Goal: Book appointment/travel/reservation

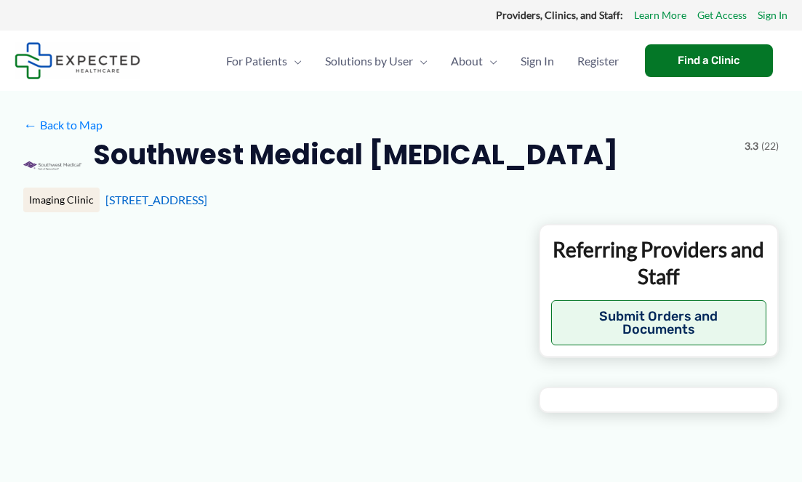
type input "**********"
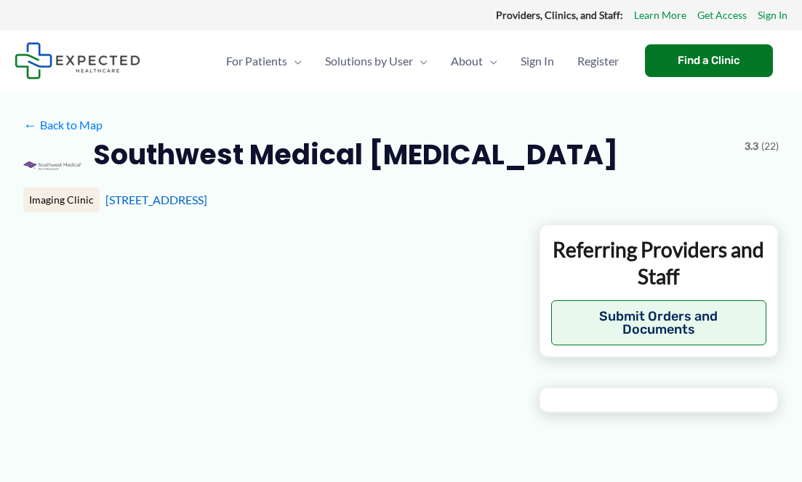
type input "**********"
type input "*"
type input "**********"
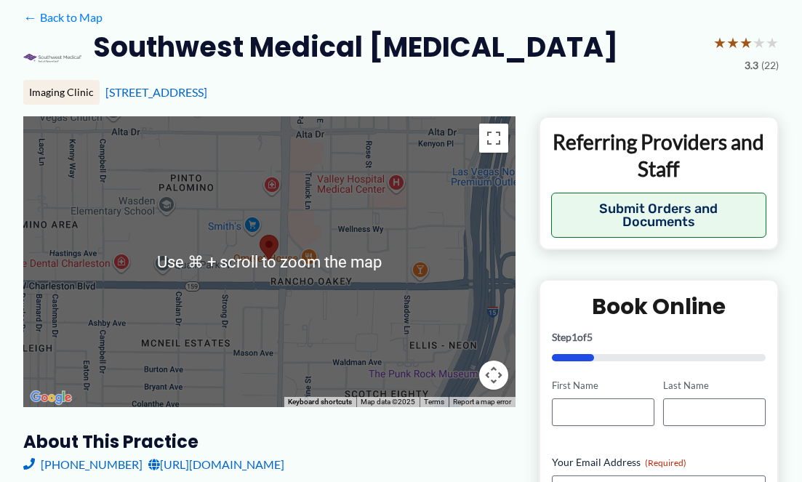
scroll to position [124, 0]
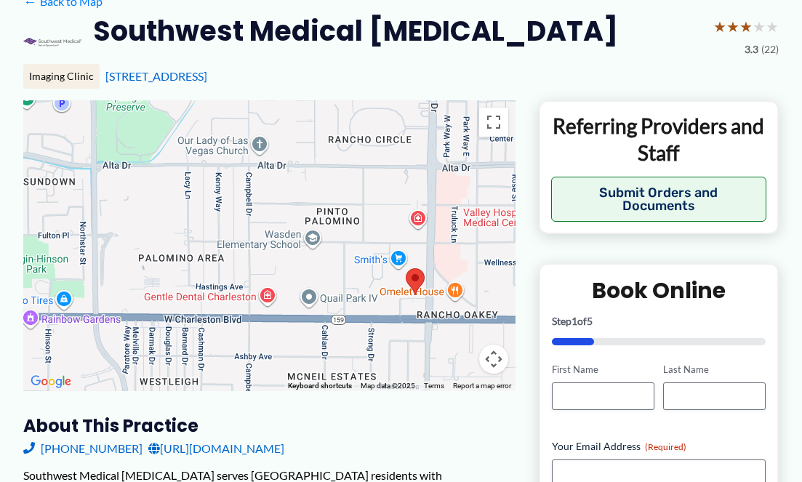
drag, startPoint x: 313, startPoint y: 320, endPoint x: 422, endPoint y: 356, distance: 115.4
click at [423, 356] on div at bounding box center [269, 245] width 492 height 291
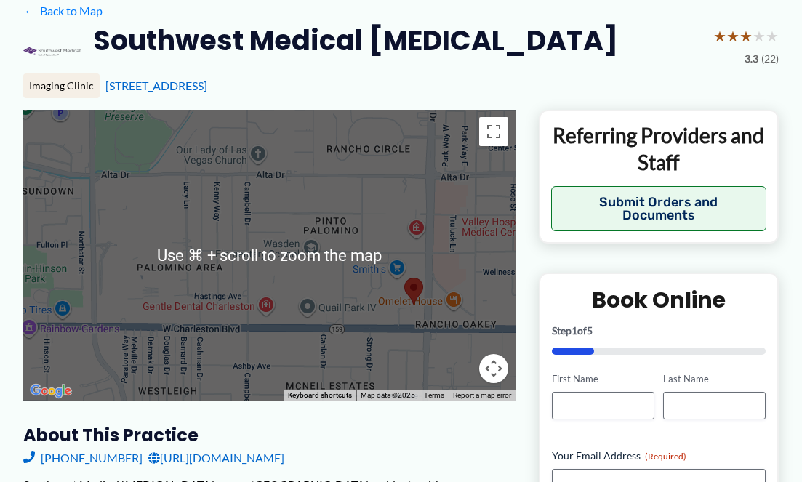
scroll to position [114, 0]
click at [490, 367] on button "Map camera controls" at bounding box center [493, 368] width 29 height 29
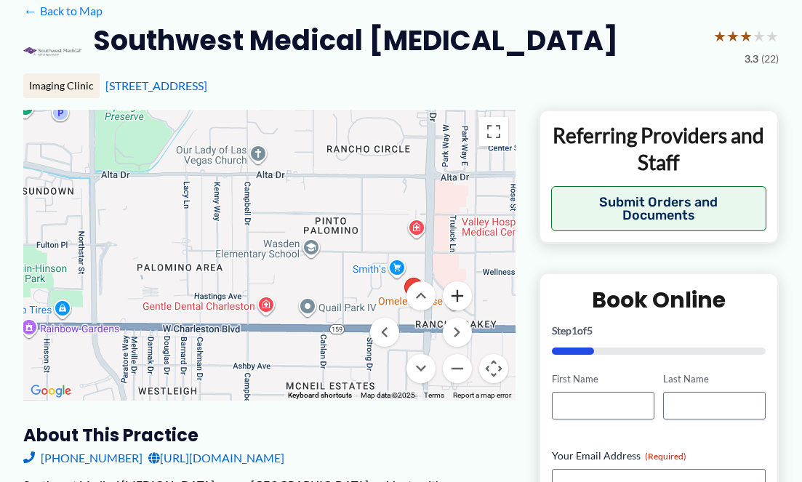
click at [458, 298] on button "Zoom in" at bounding box center [457, 295] width 29 height 29
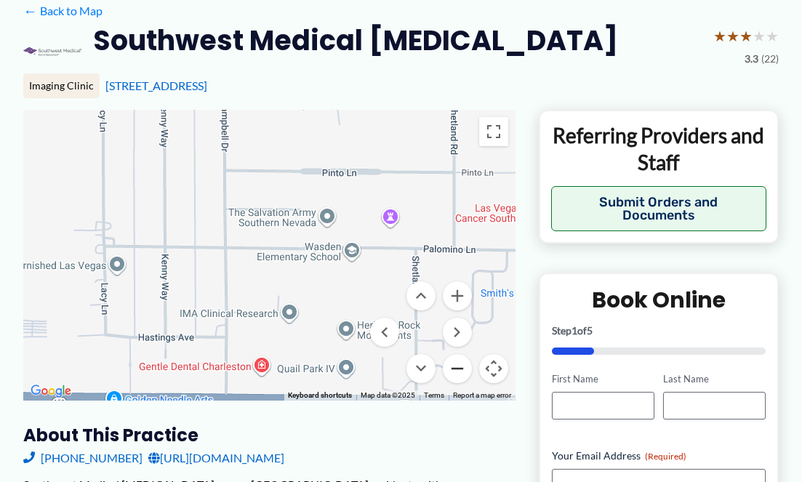
click at [454, 364] on button "Zoom out" at bounding box center [457, 368] width 29 height 29
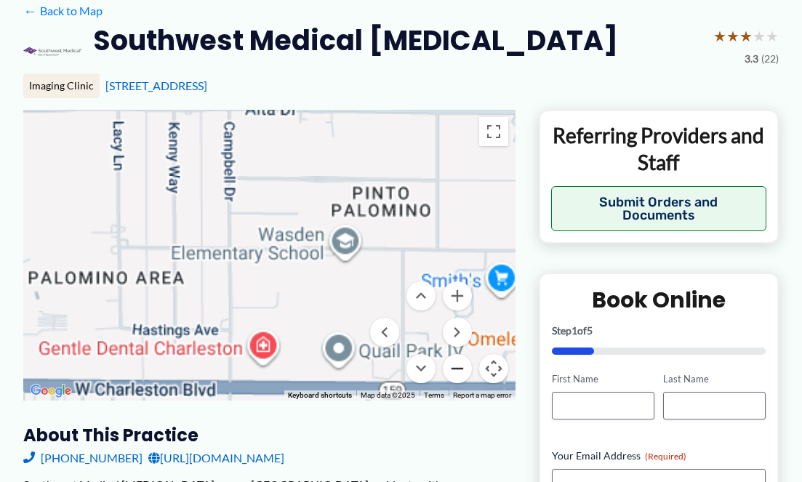
click at [454, 364] on button "Zoom out" at bounding box center [457, 368] width 29 height 29
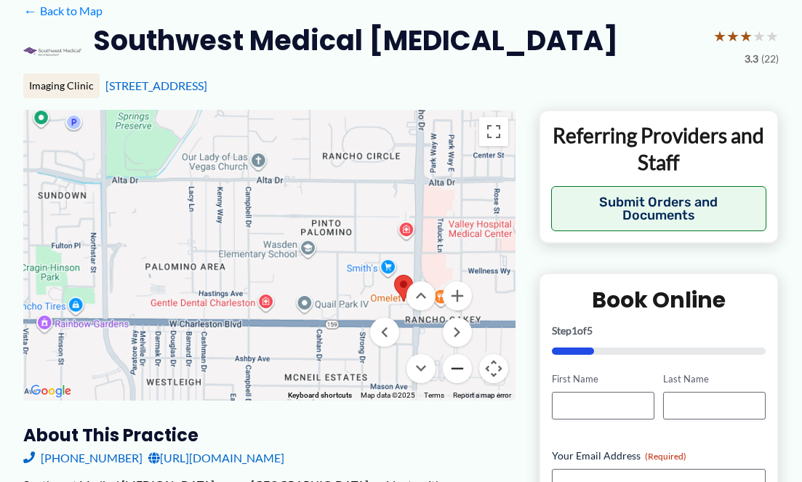
click at [454, 364] on button "Zoom out" at bounding box center [457, 368] width 29 height 29
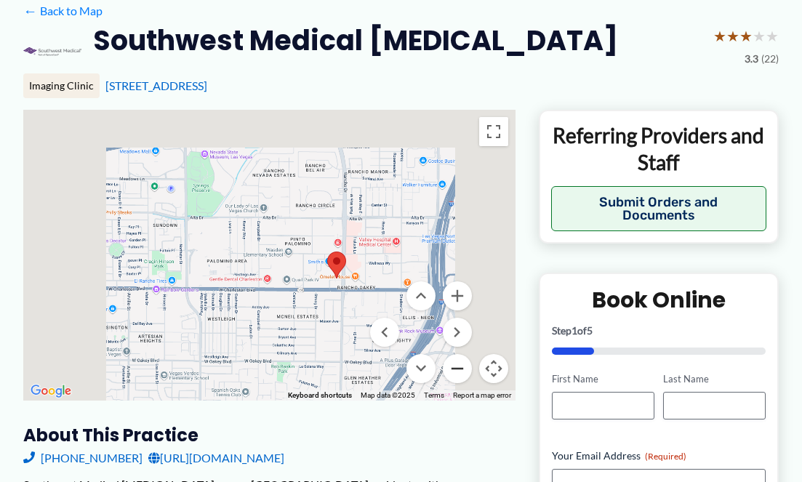
click at [454, 364] on button "Zoom out" at bounding box center [457, 368] width 29 height 29
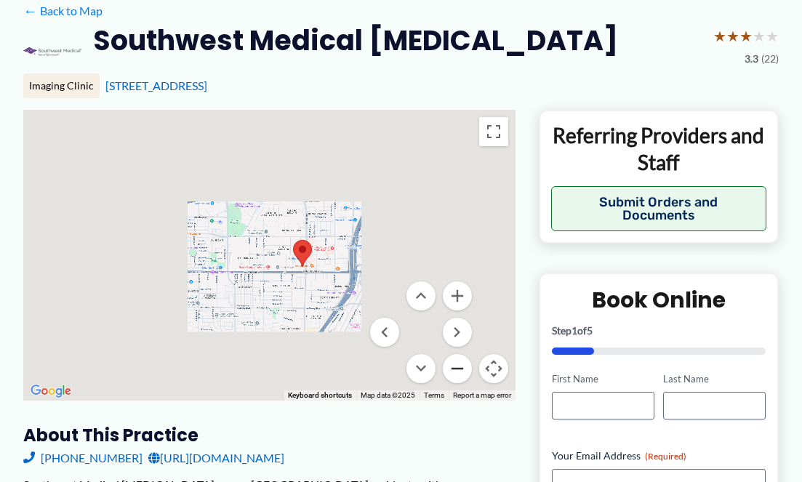
click at [454, 364] on button "Zoom out" at bounding box center [457, 368] width 29 height 29
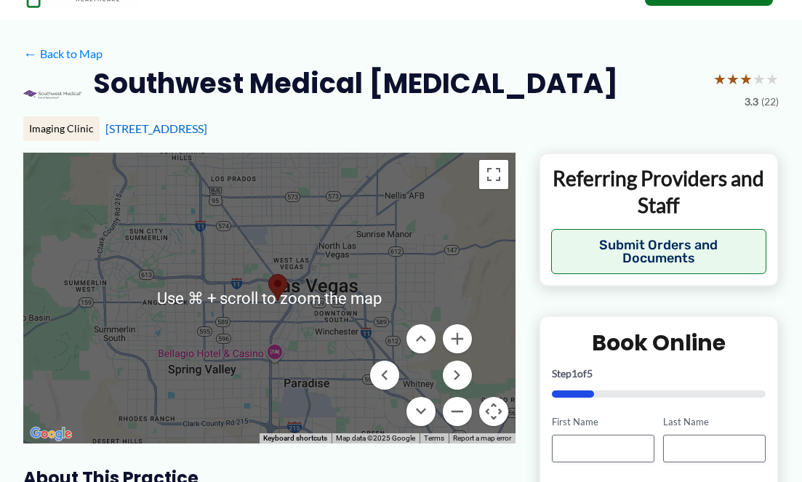
scroll to position [67, 0]
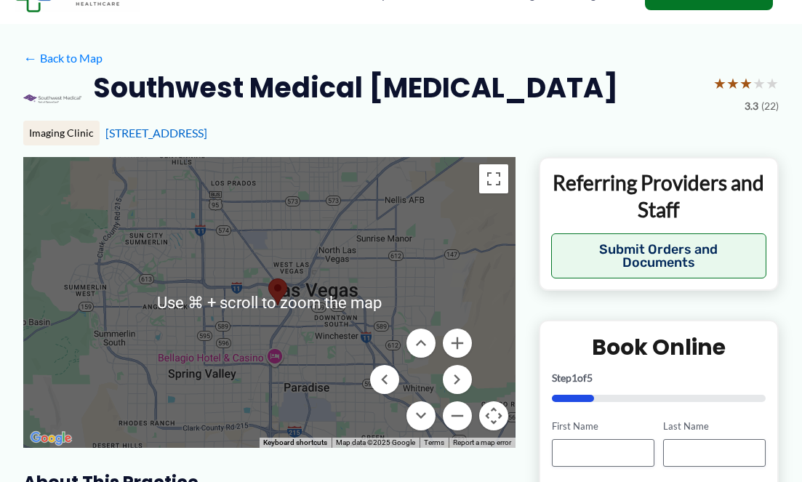
click at [385, 229] on div at bounding box center [269, 302] width 492 height 291
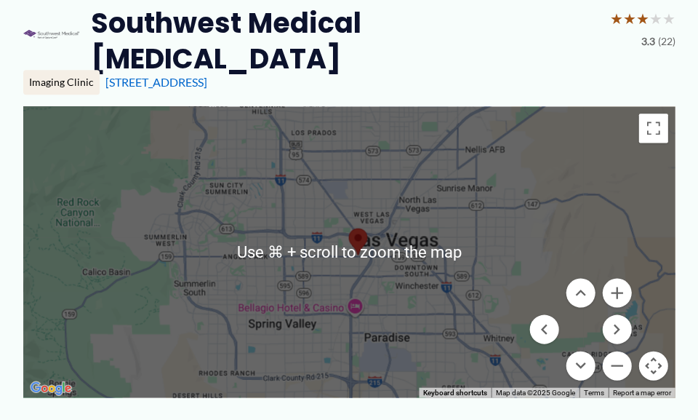
scroll to position [223, 0]
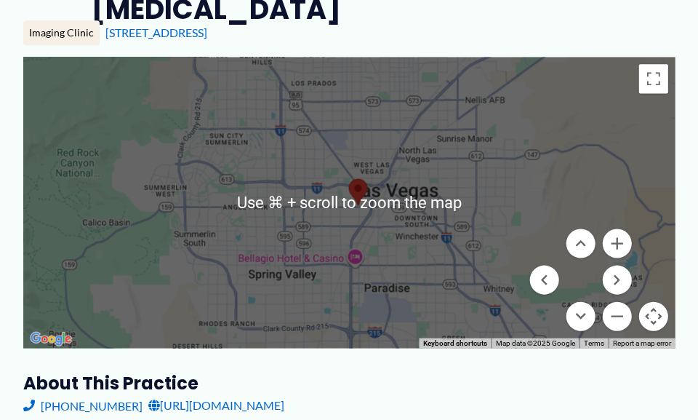
click at [557, 165] on div at bounding box center [349, 202] width 652 height 291
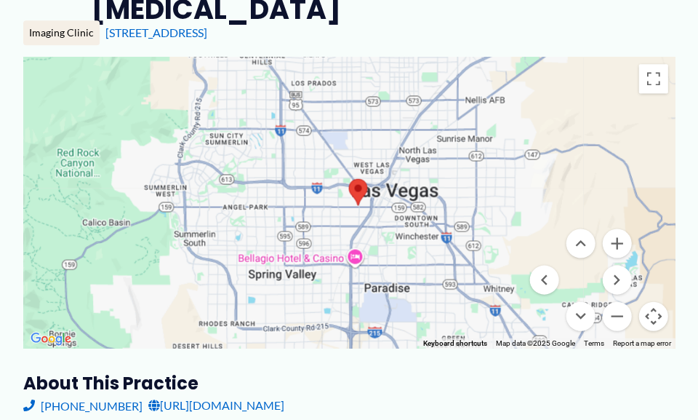
click at [274, 192] on div at bounding box center [349, 202] width 652 height 291
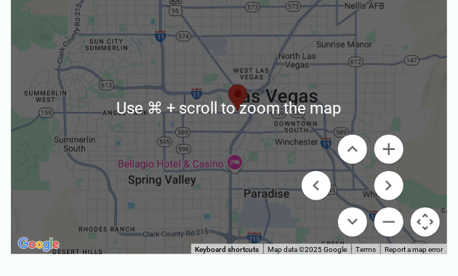
scroll to position [276, 0]
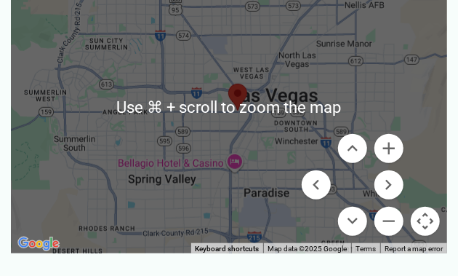
click at [171, 111] on div at bounding box center [229, 107] width 437 height 291
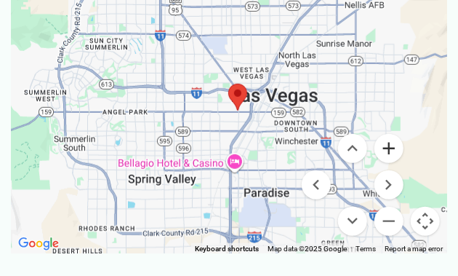
click at [388, 146] on button "Zoom in" at bounding box center [388, 148] width 29 height 29
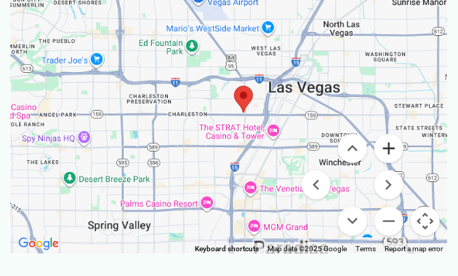
click at [388, 146] on button "Zoom in" at bounding box center [388, 148] width 29 height 29
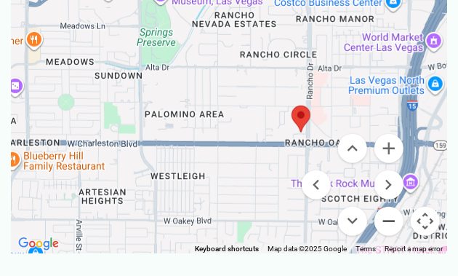
click at [387, 212] on button "Zoom out" at bounding box center [388, 221] width 29 height 29
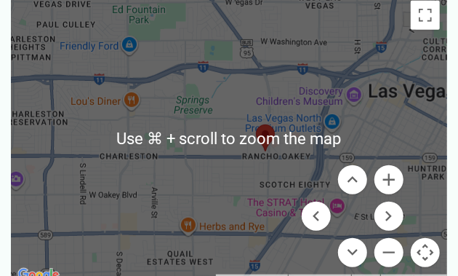
scroll to position [243, 0]
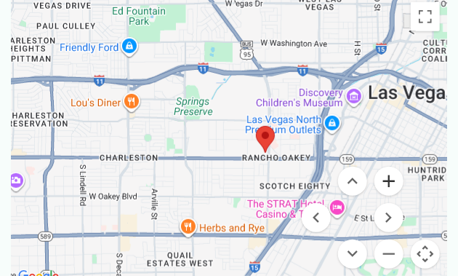
click at [388, 188] on button "Zoom in" at bounding box center [388, 181] width 29 height 29
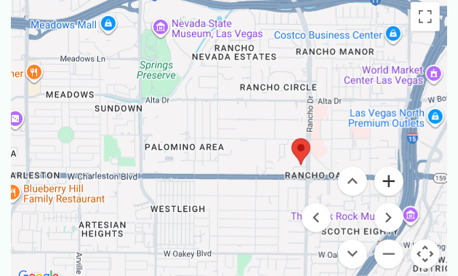
click at [388, 187] on button "Zoom in" at bounding box center [388, 181] width 29 height 29
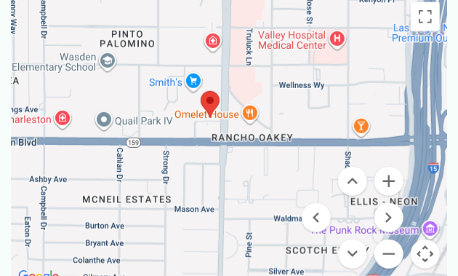
drag, startPoint x: 263, startPoint y: 159, endPoint x: 119, endPoint y: 95, distance: 157.6
click at [119, 95] on div at bounding box center [229, 140] width 437 height 291
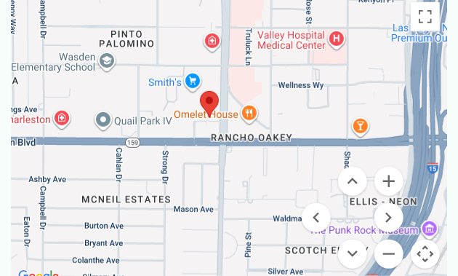
click at [430, 225] on div at bounding box center [229, 140] width 437 height 291
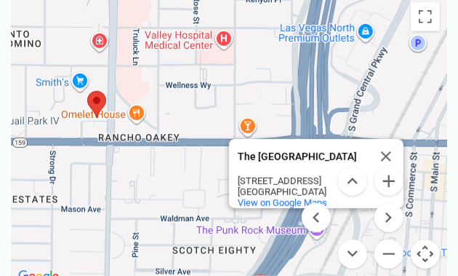
click at [87, 91] on area at bounding box center [87, 91] width 0 height 0
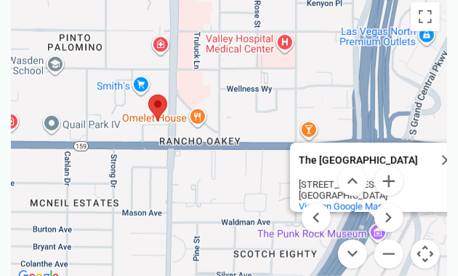
drag, startPoint x: 71, startPoint y: 155, endPoint x: 125, endPoint y: 159, distance: 53.9
click at [126, 159] on div "The [GEOGRAPHIC_DATA] [GEOGRAPHIC_DATA] [STREET_ADDRESS] View on Google Maps" at bounding box center [229, 140] width 437 height 291
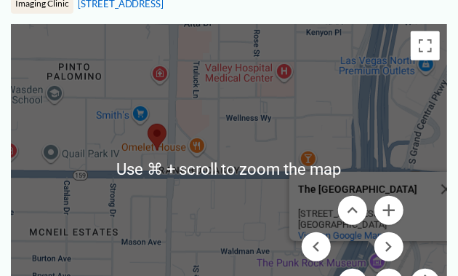
scroll to position [213, 0]
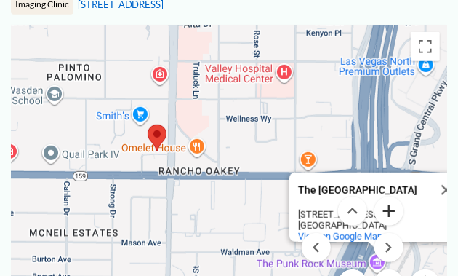
click at [393, 205] on button "Zoom in" at bounding box center [388, 210] width 29 height 29
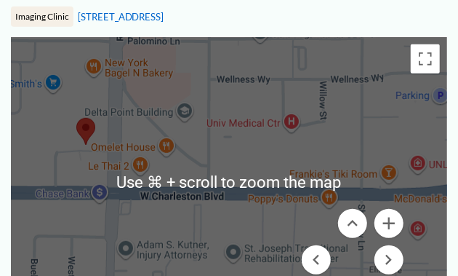
scroll to position [204, 0]
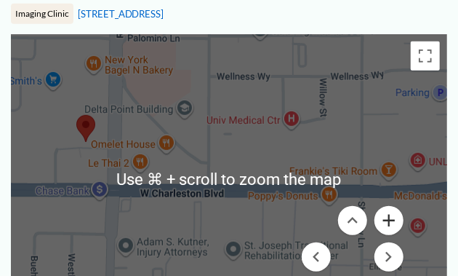
click at [392, 223] on button "Zoom in" at bounding box center [388, 220] width 29 height 29
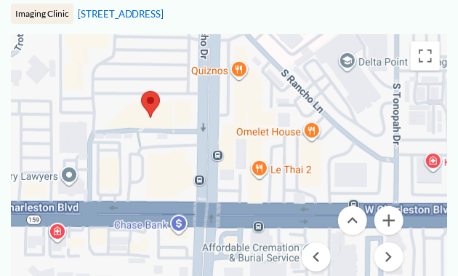
drag, startPoint x: 158, startPoint y: 136, endPoint x: 361, endPoint y: 149, distance: 203.3
click at [361, 149] on div "The [GEOGRAPHIC_DATA] [GEOGRAPHIC_DATA] [STREET_ADDRESS] View on Google Maps" at bounding box center [229, 179] width 437 height 291
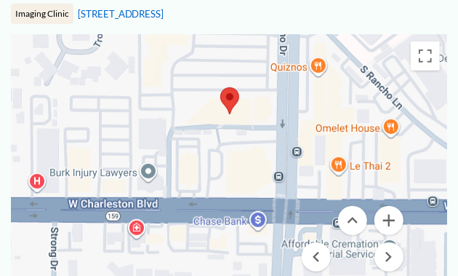
drag, startPoint x: 218, startPoint y: 145, endPoint x: 285, endPoint y: 143, distance: 66.9
click at [286, 143] on div "The [GEOGRAPHIC_DATA] [GEOGRAPHIC_DATA] [STREET_ADDRESS] View on Google Maps" at bounding box center [229, 179] width 437 height 291
click at [387, 222] on button "Zoom in" at bounding box center [388, 220] width 29 height 29
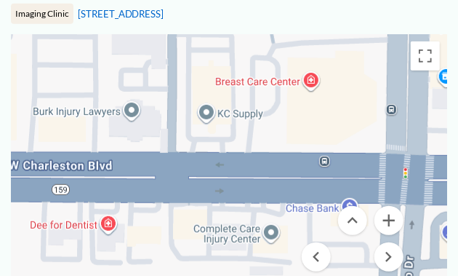
drag, startPoint x: 192, startPoint y: 219, endPoint x: 257, endPoint y: 153, distance: 92.0
click at [257, 153] on div "The [GEOGRAPHIC_DATA] [GEOGRAPHIC_DATA] [STREET_ADDRESS] View on Google Maps" at bounding box center [229, 179] width 437 height 291
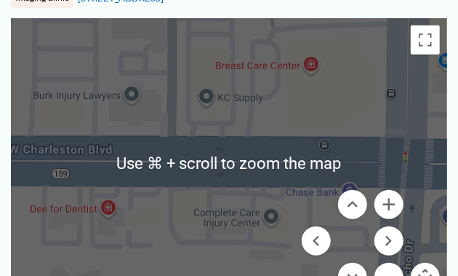
scroll to position [220, 0]
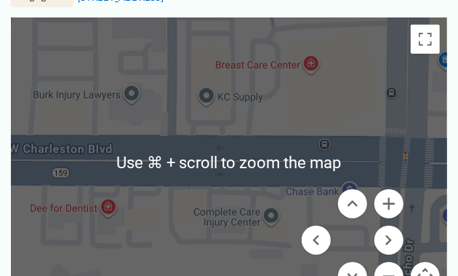
click at [390, 271] on button "Zoom out" at bounding box center [388, 276] width 29 height 29
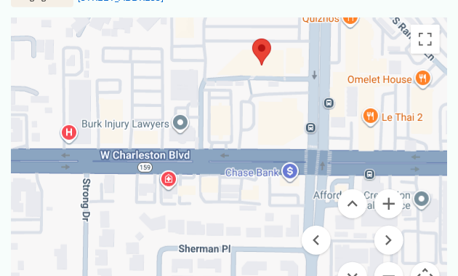
click at [390, 271] on button "Zoom out" at bounding box center [388, 276] width 29 height 29
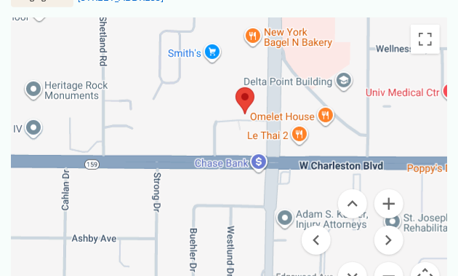
click at [390, 271] on button "Zoom out" at bounding box center [388, 276] width 29 height 29
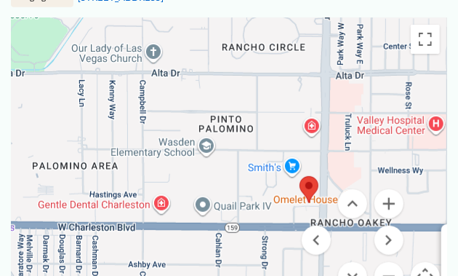
drag, startPoint x: 121, startPoint y: 115, endPoint x: 188, endPoint y: 172, distance: 88.2
click at [188, 172] on div "The [GEOGRAPHIC_DATA] [GEOGRAPHIC_DATA] [STREET_ADDRESS] View on Google Maps" at bounding box center [229, 162] width 437 height 291
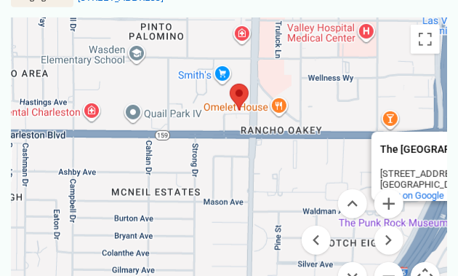
drag, startPoint x: 241, startPoint y: 189, endPoint x: 191, endPoint y: 124, distance: 82.3
click at [191, 124] on div "The [GEOGRAPHIC_DATA] [GEOGRAPHIC_DATA] [STREET_ADDRESS] View on Google Maps" at bounding box center [229, 162] width 437 height 291
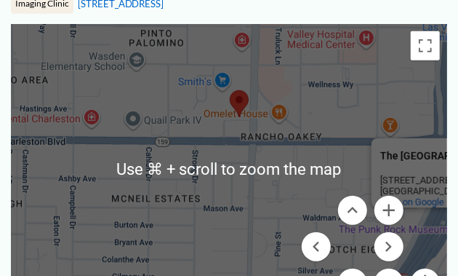
scroll to position [213, 0]
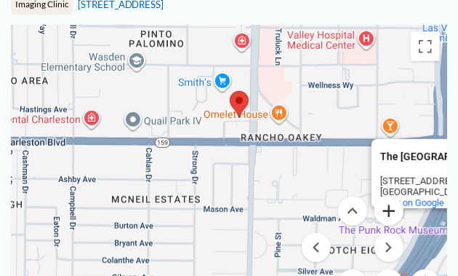
click at [388, 213] on button "Zoom in" at bounding box center [388, 210] width 29 height 29
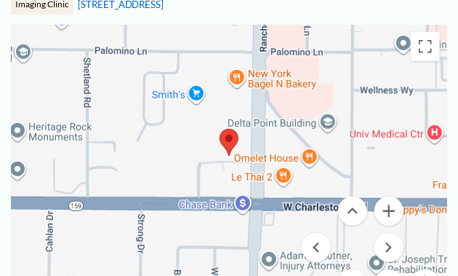
drag, startPoint x: 190, startPoint y: 122, endPoint x: 169, endPoint y: 212, distance: 92.4
click at [170, 212] on div "The [GEOGRAPHIC_DATA] [GEOGRAPHIC_DATA] [STREET_ADDRESS] View on Google Maps" at bounding box center [229, 170] width 437 height 291
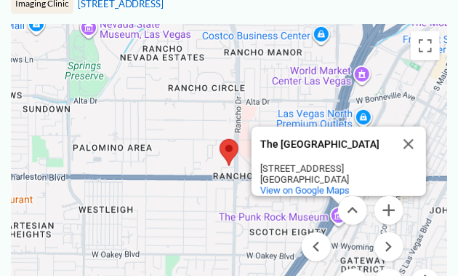
drag, startPoint x: 412, startPoint y: 132, endPoint x: 395, endPoint y: 137, distance: 17.5
click at [412, 132] on button "Close" at bounding box center [408, 144] width 35 height 35
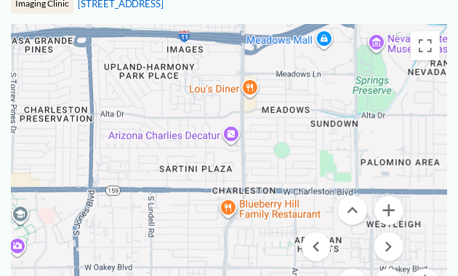
drag, startPoint x: 112, startPoint y: 146, endPoint x: 377, endPoint y: 159, distance: 265.0
click at [393, 161] on div at bounding box center [229, 169] width 437 height 291
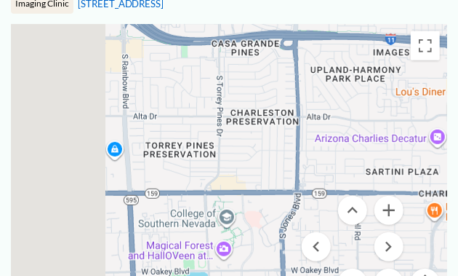
drag, startPoint x: 155, startPoint y: 148, endPoint x: 317, endPoint y: 150, distance: 162.2
click at [345, 150] on div at bounding box center [229, 169] width 437 height 291
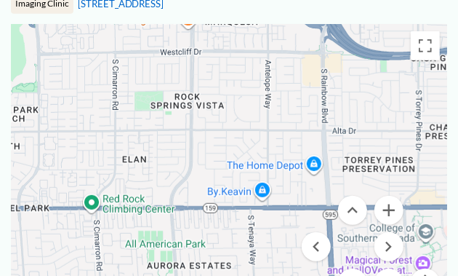
drag, startPoint x: 222, startPoint y: 152, endPoint x: 357, endPoint y: 164, distance: 135.8
click at [356, 164] on div at bounding box center [229, 169] width 437 height 291
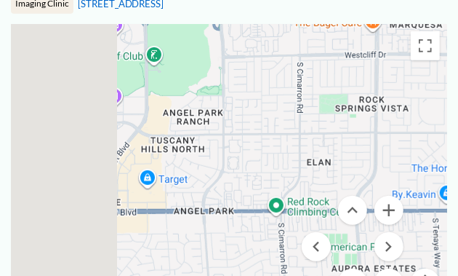
drag, startPoint x: 253, startPoint y: 161, endPoint x: 390, endPoint y: 166, distance: 136.8
click at [401, 166] on div at bounding box center [229, 169] width 437 height 291
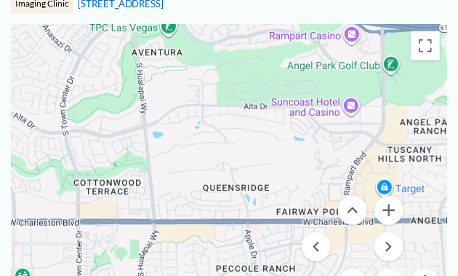
drag, startPoint x: 178, startPoint y: 161, endPoint x: 275, endPoint y: 164, distance: 96.8
click at [317, 167] on div at bounding box center [229, 169] width 437 height 291
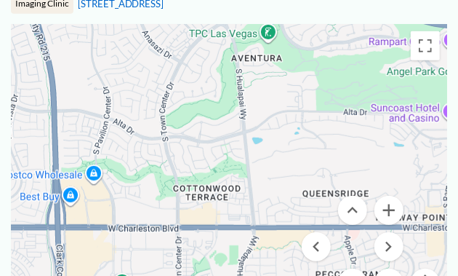
drag, startPoint x: 163, startPoint y: 161, endPoint x: 317, endPoint y: 170, distance: 154.4
click at [317, 170] on div at bounding box center [229, 169] width 437 height 291
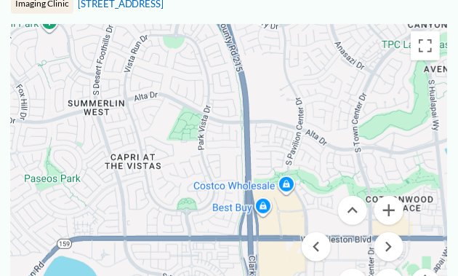
drag, startPoint x: 173, startPoint y: 165, endPoint x: 294, endPoint y: 172, distance: 121.7
click at [294, 173] on div at bounding box center [229, 169] width 437 height 291
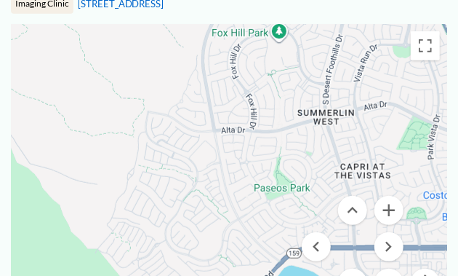
drag, startPoint x: 130, startPoint y: 169, endPoint x: 336, endPoint y: 178, distance: 206.0
click at [336, 178] on div at bounding box center [229, 169] width 437 height 291
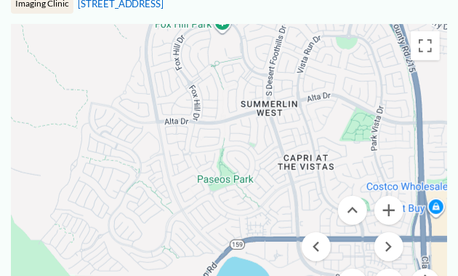
drag, startPoint x: 330, startPoint y: 178, endPoint x: 255, endPoint y: 167, distance: 76.4
click at [255, 167] on div at bounding box center [229, 169] width 437 height 291
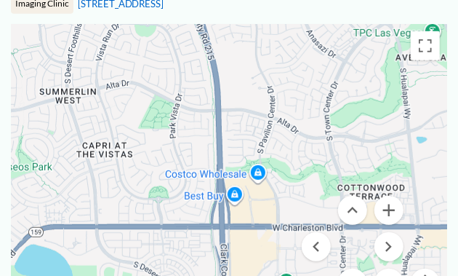
scroll to position [212, 0]
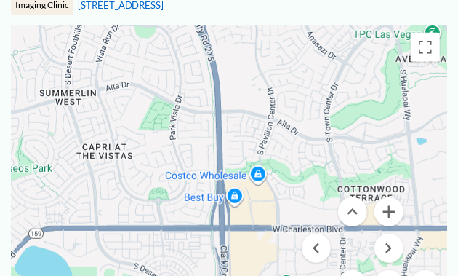
drag, startPoint x: 335, startPoint y: 170, endPoint x: 178, endPoint y: 154, distance: 157.9
click at [169, 158] on div at bounding box center [229, 170] width 437 height 291
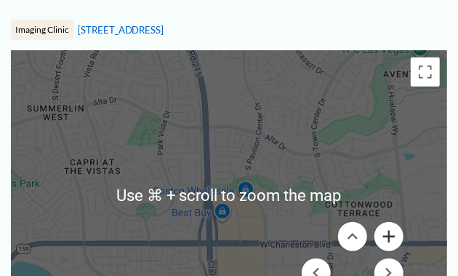
click at [387, 237] on button "Zoom in" at bounding box center [388, 236] width 29 height 29
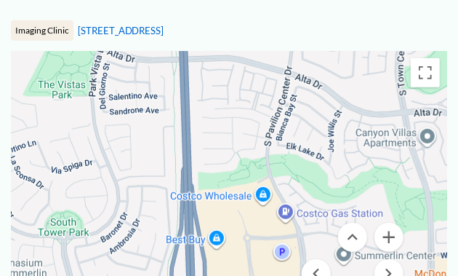
drag, startPoint x: 394, startPoint y: 233, endPoint x: 334, endPoint y: 167, distance: 90.1
click at [392, 231] on button "Zoom in" at bounding box center [388, 237] width 29 height 29
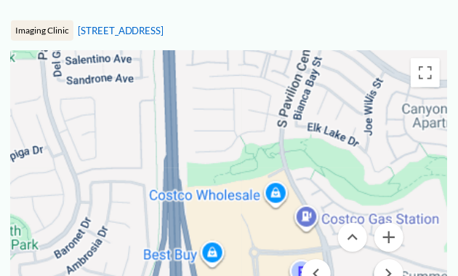
scroll to position [187, 0]
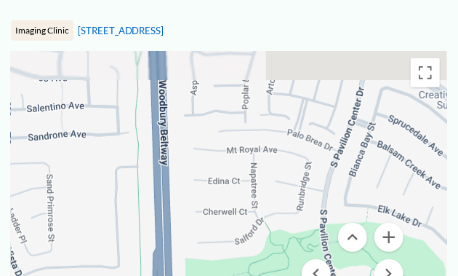
drag, startPoint x: 257, startPoint y: 111, endPoint x: 276, endPoint y: 223, distance: 112.7
click at [276, 223] on div at bounding box center [229, 196] width 437 height 291
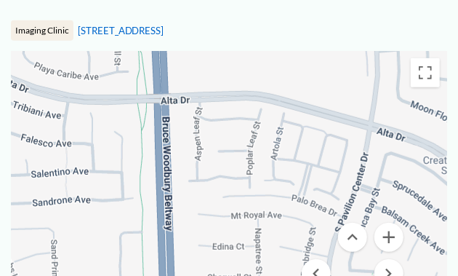
drag, startPoint x: 243, startPoint y: 155, endPoint x: 246, endPoint y: 212, distance: 56.8
click at [246, 212] on div at bounding box center [229, 196] width 437 height 291
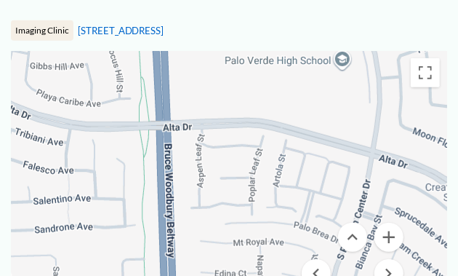
drag, startPoint x: 390, startPoint y: 233, endPoint x: 307, endPoint y: 168, distance: 105.6
click at [390, 233] on button "Zoom in" at bounding box center [388, 237] width 29 height 29
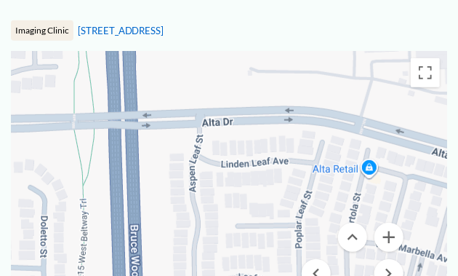
drag, startPoint x: 191, startPoint y: 101, endPoint x: 220, endPoint y: 179, distance: 82.8
click at [220, 179] on div at bounding box center [229, 196] width 437 height 291
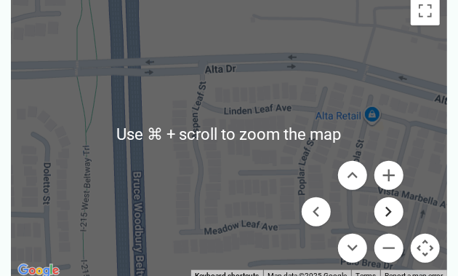
scroll to position [252, 0]
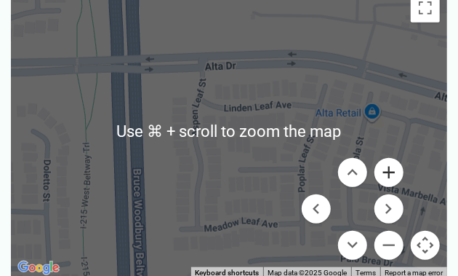
click at [392, 170] on button "Zoom in" at bounding box center [388, 172] width 29 height 29
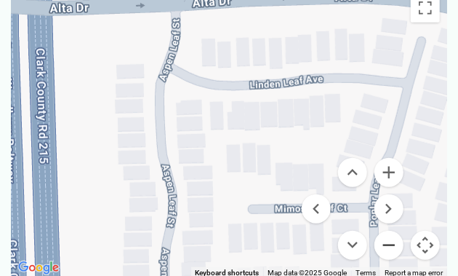
click at [385, 241] on button "Zoom out" at bounding box center [388, 245] width 29 height 29
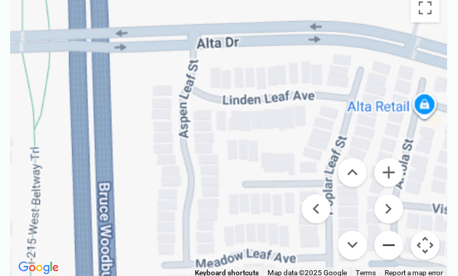
click at [385, 241] on button "Zoom out" at bounding box center [388, 245] width 29 height 29
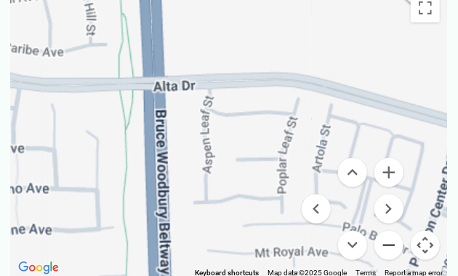
click at [385, 241] on button "Zoom out" at bounding box center [388, 245] width 29 height 29
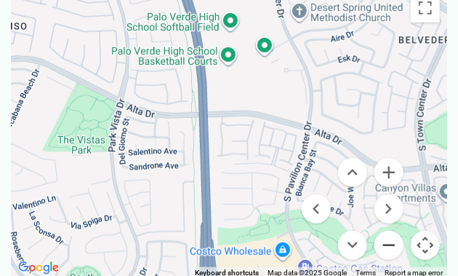
click at [385, 241] on button "Zoom out" at bounding box center [388, 245] width 29 height 29
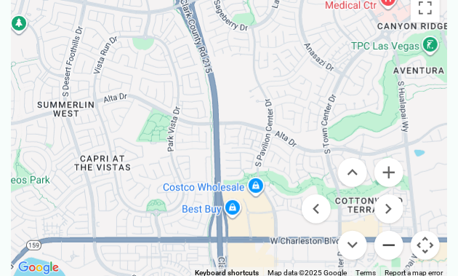
click at [388, 241] on button "Zoom out" at bounding box center [388, 245] width 29 height 29
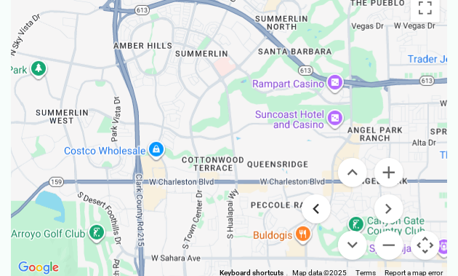
drag, startPoint x: 406, startPoint y: 217, endPoint x: 309, endPoint y: 213, distance: 96.8
click at [309, 213] on div "Use ⌘ + scroll to zoom the map Keyboard shortcuts Map Data Map data ©2025 Map d…" at bounding box center [229, 131] width 437 height 291
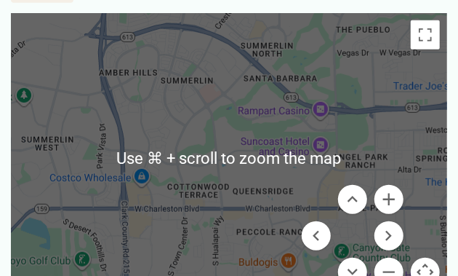
scroll to position [225, 0]
click at [389, 199] on button "Zoom in" at bounding box center [388, 199] width 29 height 29
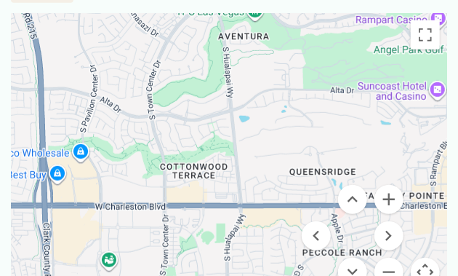
drag, startPoint x: 193, startPoint y: 219, endPoint x: 220, endPoint y: 156, distance: 67.8
click at [220, 156] on div at bounding box center [229, 158] width 437 height 291
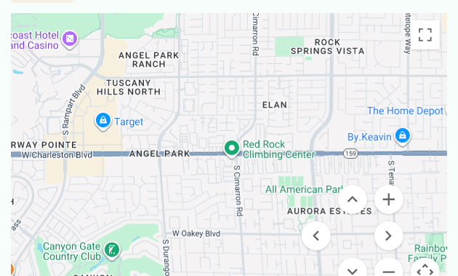
drag, startPoint x: 422, startPoint y: 232, endPoint x: 109, endPoint y: 194, distance: 315.0
click at [47, 199] on div at bounding box center [229, 158] width 437 height 291
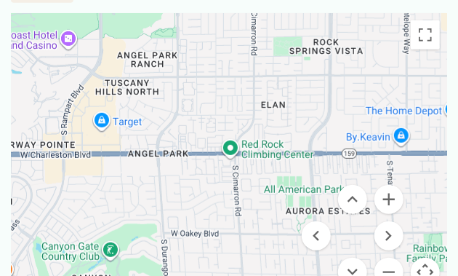
drag, startPoint x: 362, startPoint y: 191, endPoint x: 187, endPoint y: 191, distance: 175.2
click at [187, 191] on div "Use ⌘ + scroll to zoom the map Keyboard shortcuts Map Data Map data ©2025 Googl…" at bounding box center [229, 158] width 437 height 291
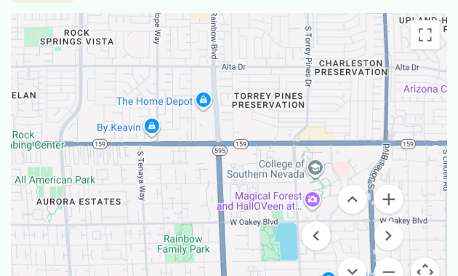
drag, startPoint x: 444, startPoint y: 202, endPoint x: 272, endPoint y: 189, distance: 172.1
click at [190, 194] on div at bounding box center [229, 158] width 437 height 291
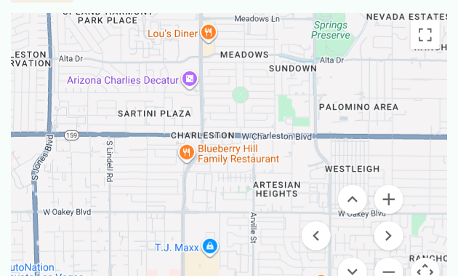
drag, startPoint x: 427, startPoint y: 191, endPoint x: 89, endPoint y: 182, distance: 338.3
click at [91, 183] on div at bounding box center [229, 158] width 437 height 291
drag, startPoint x: 391, startPoint y: 188, endPoint x: 143, endPoint y: 172, distance: 249.2
click at [114, 178] on div "Use ⌘ + scroll to zoom the map Keyboard shortcuts Map Data Map data ©2025 Googl…" at bounding box center [229, 158] width 437 height 291
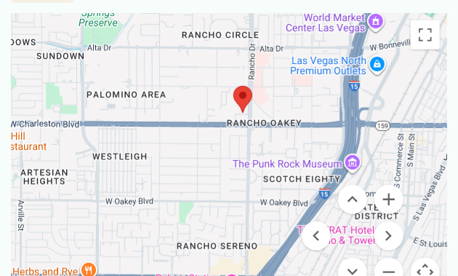
drag, startPoint x: 435, startPoint y: 169, endPoint x: 201, endPoint y: 157, distance: 233.7
click at [202, 157] on div at bounding box center [229, 158] width 437 height 291
click at [390, 194] on button "Zoom in" at bounding box center [388, 199] width 29 height 29
